Goal: Obtain resource: Obtain resource

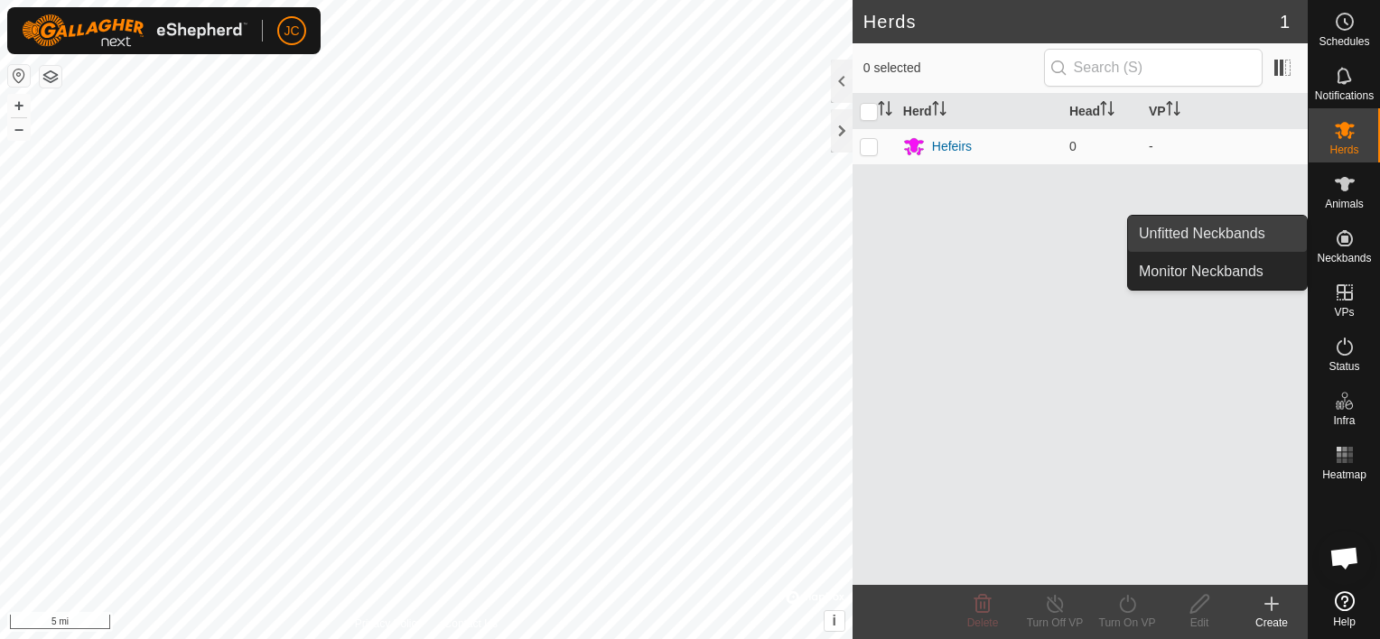
click at [1255, 237] on link "Unfitted Neckbands" at bounding box center [1217, 234] width 179 height 36
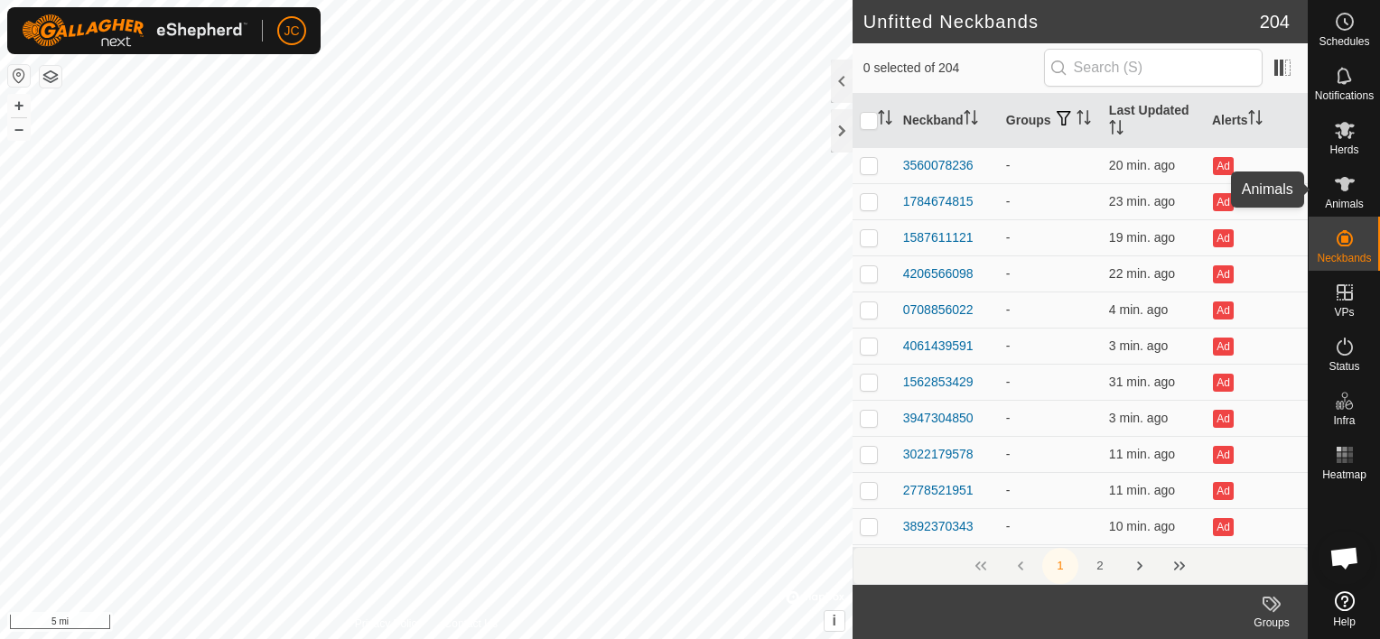
click at [1347, 188] on icon at bounding box center [1345, 184] width 22 height 22
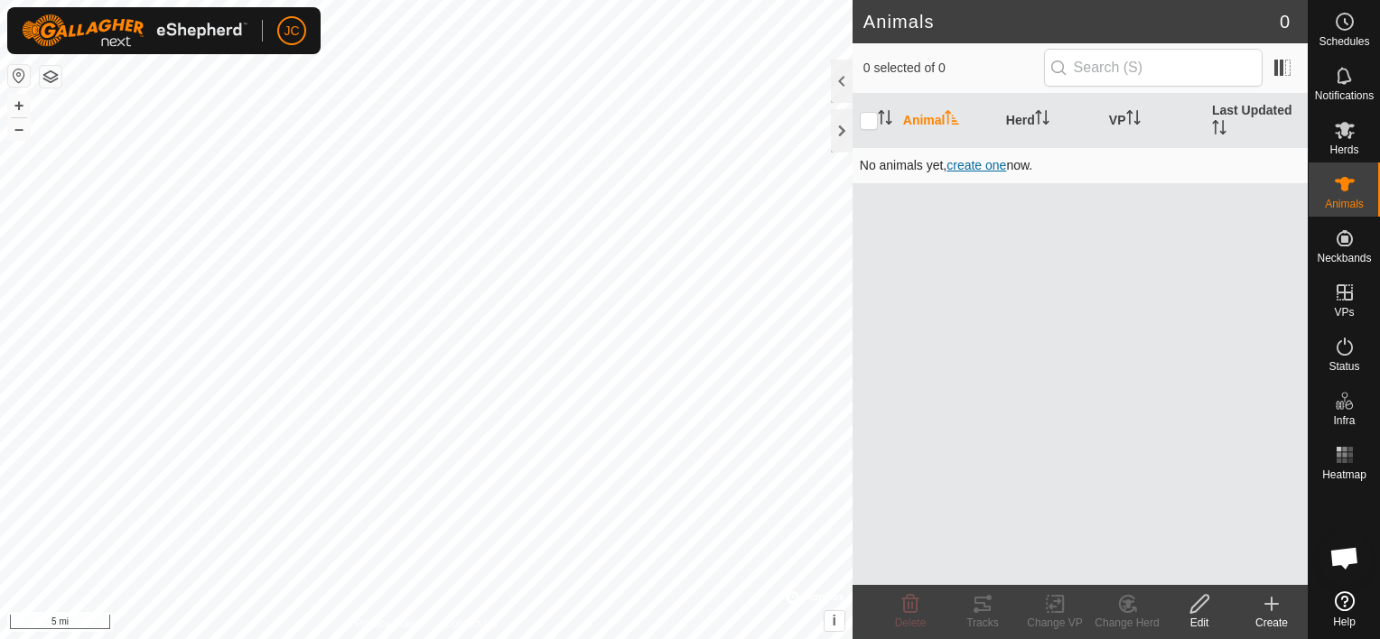
click at [979, 169] on span "create one" at bounding box center [976, 165] width 60 height 14
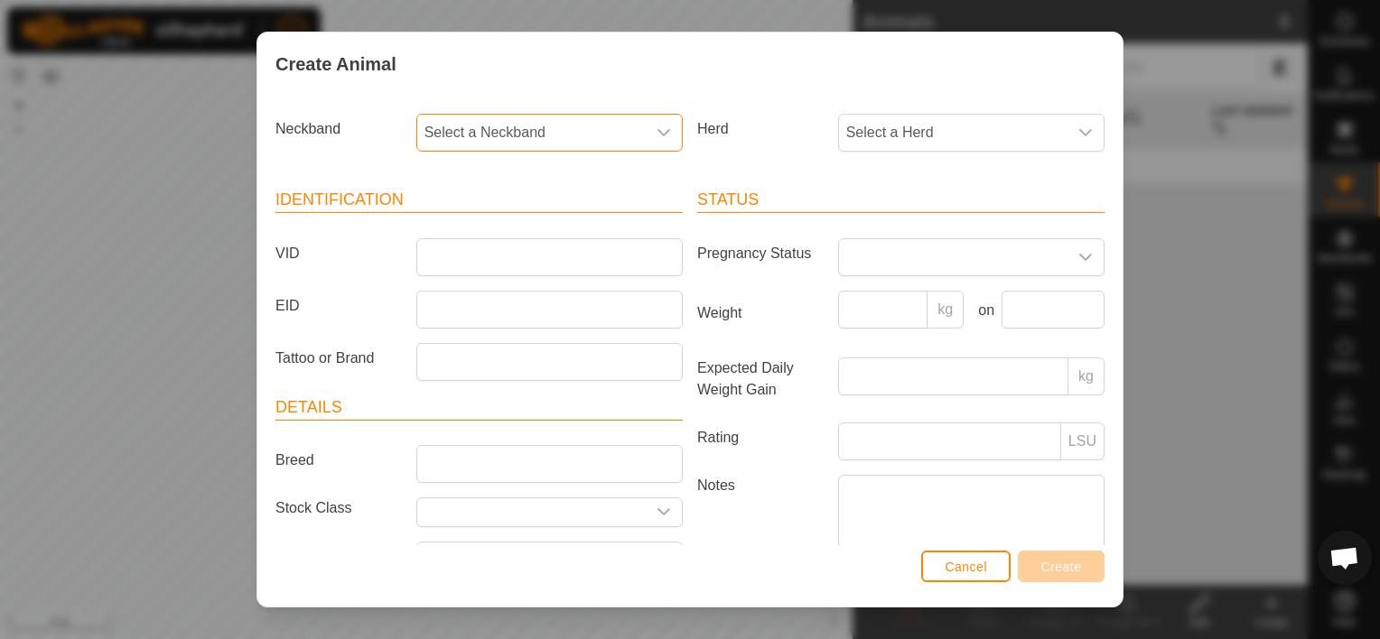
click at [572, 130] on span "Select a Neckband" at bounding box center [531, 133] width 228 height 36
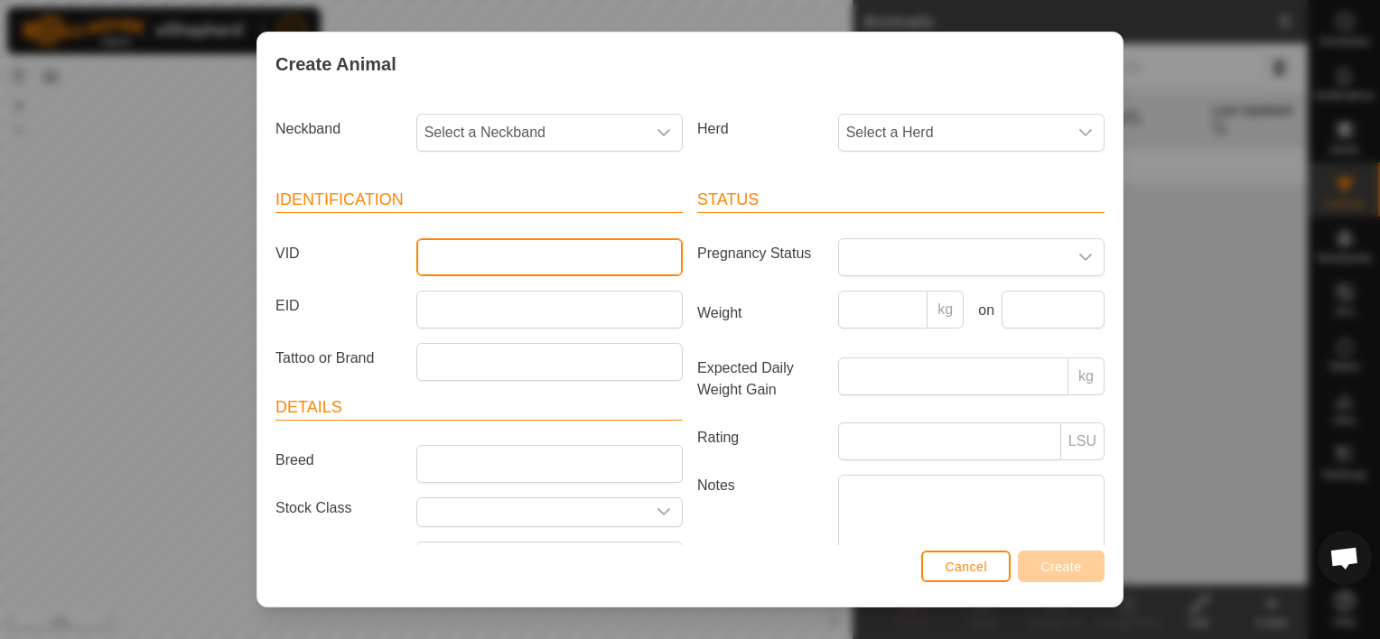
click at [444, 256] on input "VID" at bounding box center [549, 257] width 266 height 38
click at [970, 565] on span "Cancel" at bounding box center [965, 567] width 42 height 14
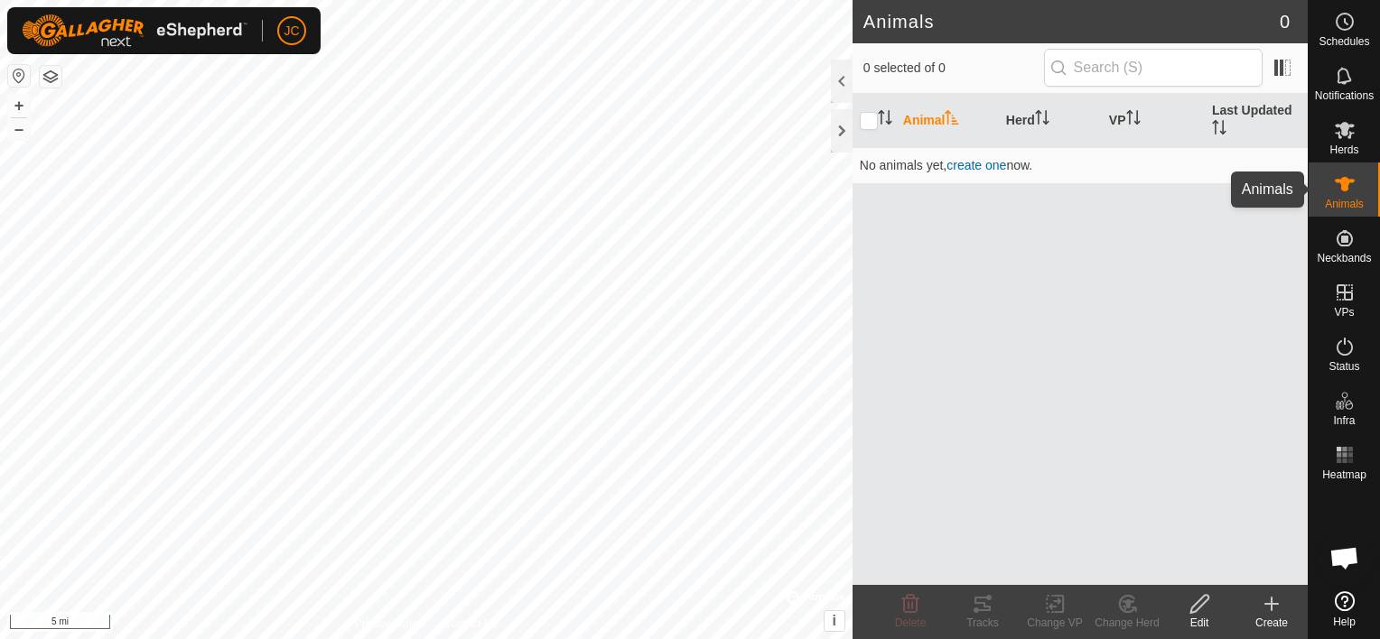
click at [1345, 184] on icon at bounding box center [1345, 184] width 20 height 14
click at [872, 123] on input "checkbox" at bounding box center [869, 121] width 18 height 18
checkbox input "true"
click at [974, 163] on span "create one" at bounding box center [976, 165] width 60 height 14
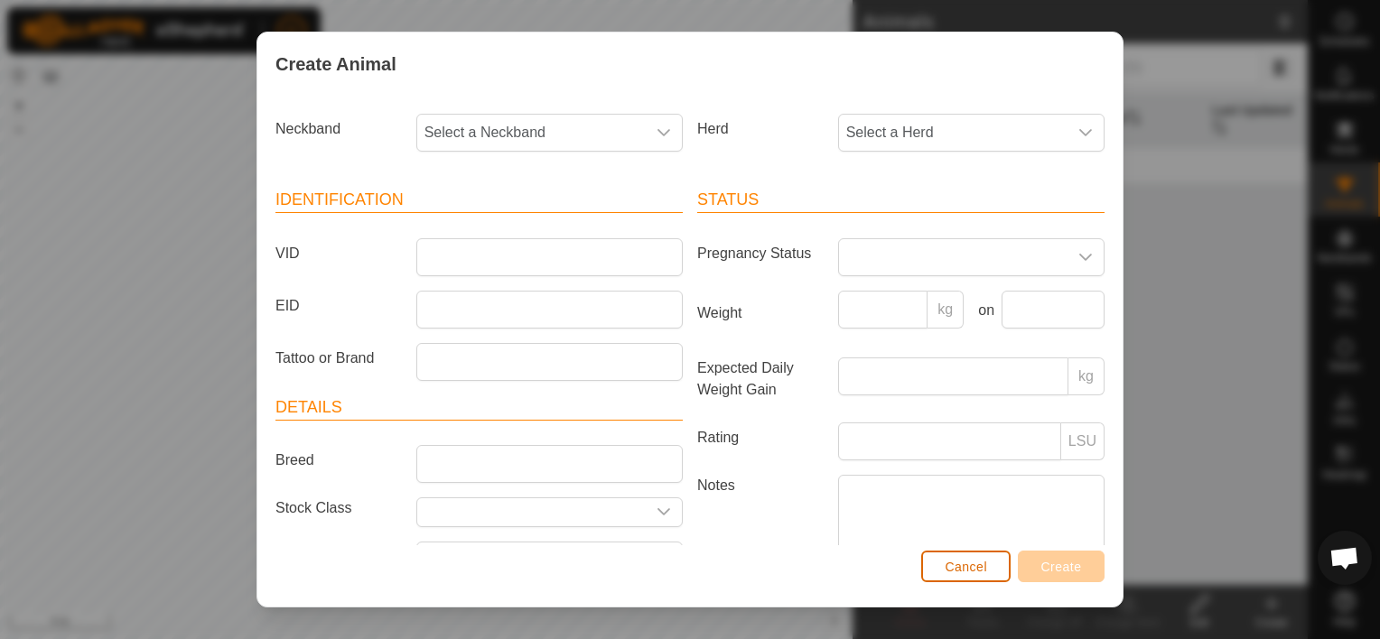
click at [951, 571] on span "Cancel" at bounding box center [965, 567] width 42 height 14
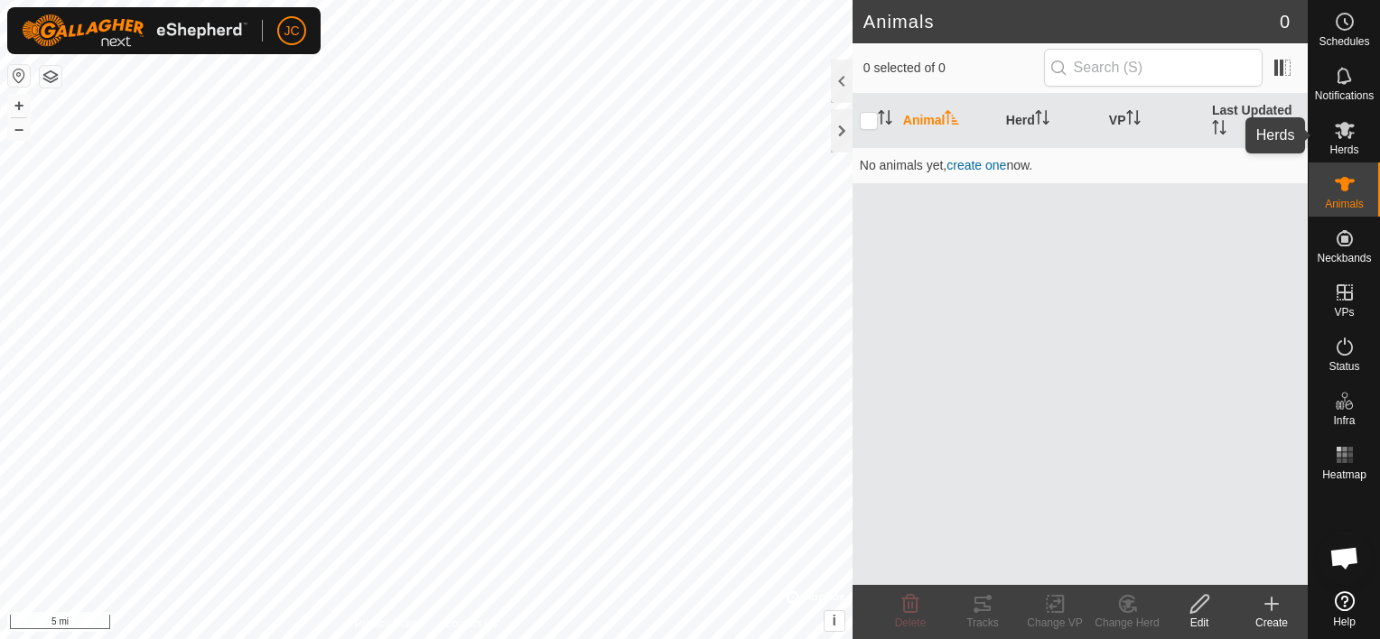
click at [1337, 144] on span "Herds" at bounding box center [1343, 149] width 29 height 11
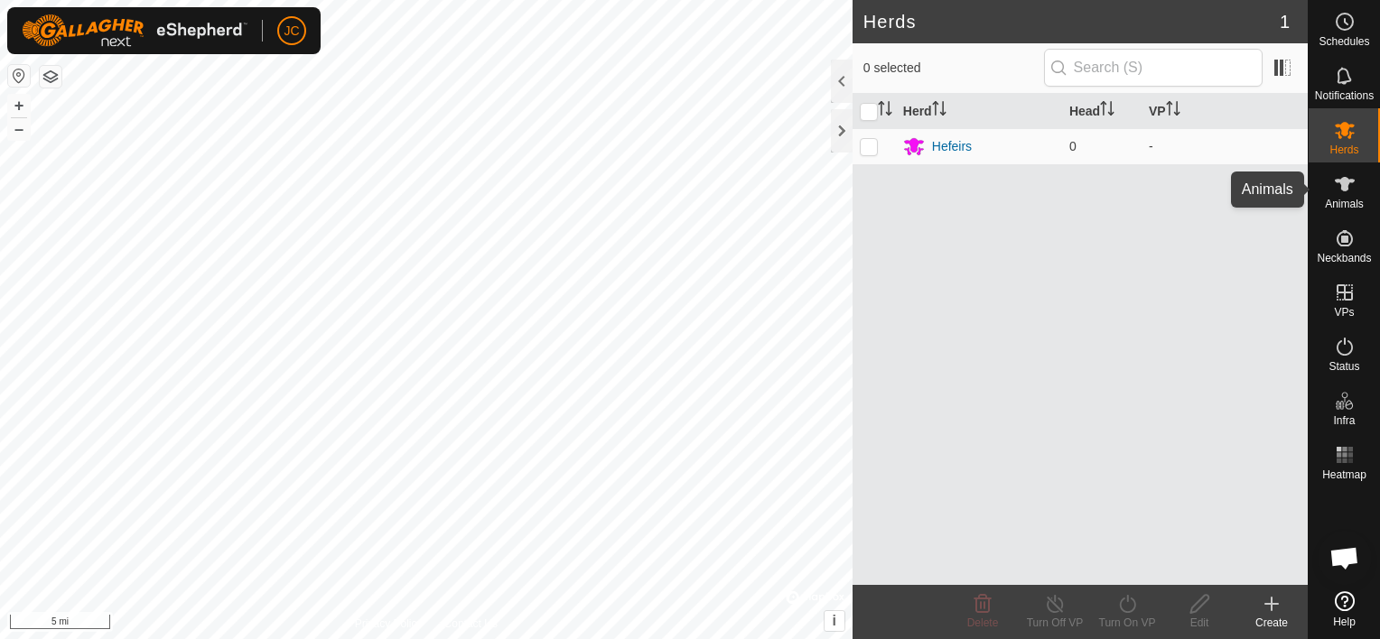
click at [1346, 195] on es-animals-svg-icon at bounding box center [1344, 184] width 33 height 29
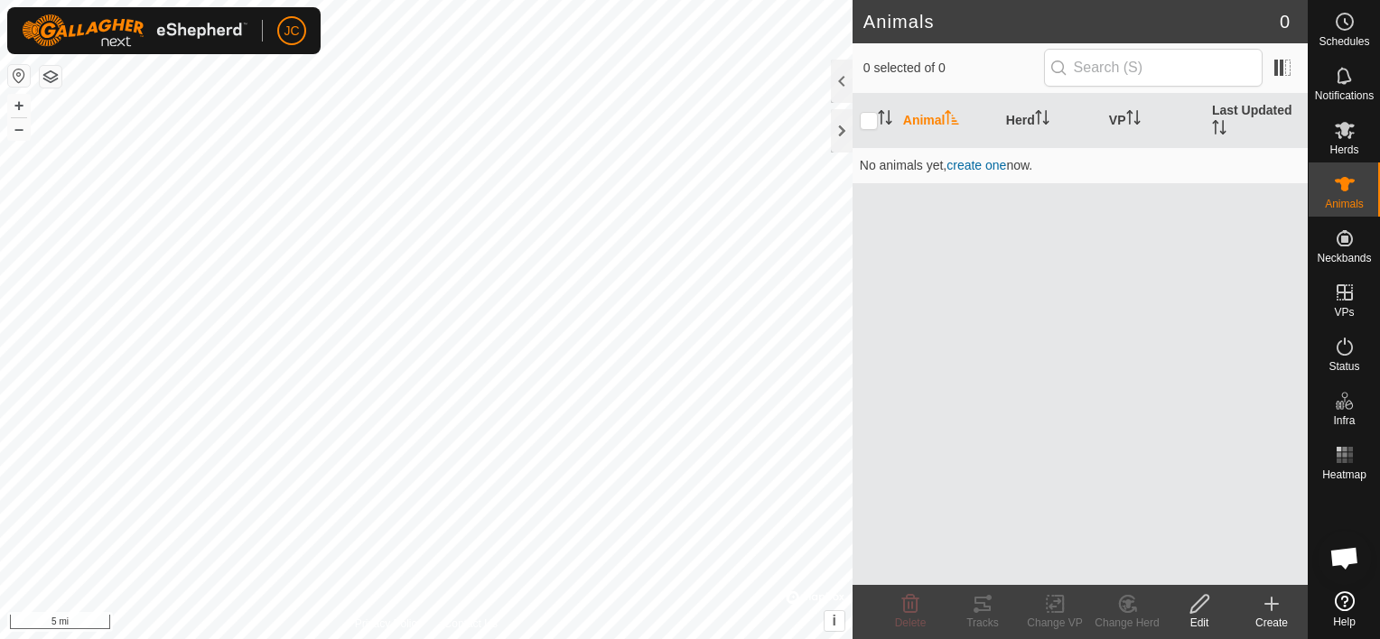
click at [1269, 606] on icon at bounding box center [1271, 604] width 22 height 22
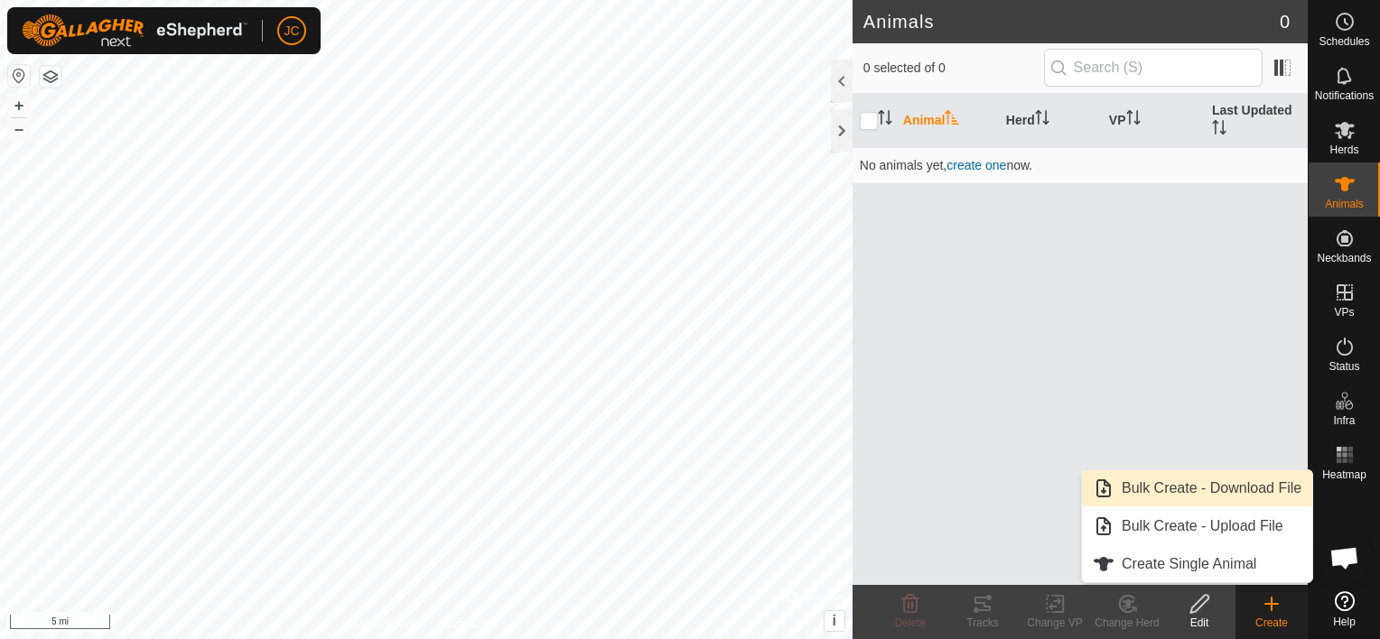
click at [1244, 483] on link "Bulk Create - Download File" at bounding box center [1197, 488] width 230 height 36
